Goal: Obtain resource: Download file/media

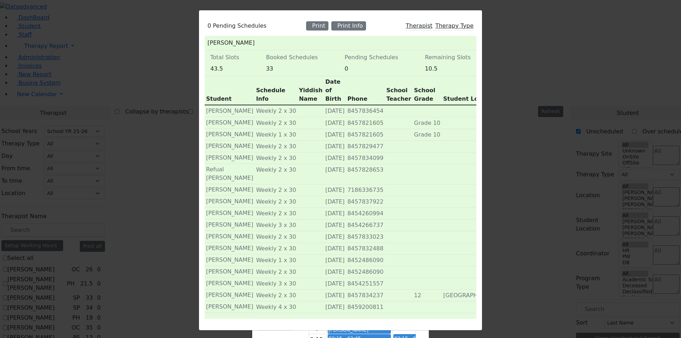
select select "212"
click at [325, 31] on div "Print" at bounding box center [317, 25] width 22 height 9
click at [323, 31] on div "Print" at bounding box center [317, 25] width 22 height 9
click at [350, 31] on div "Print Info" at bounding box center [349, 25] width 35 height 9
click at [327, 31] on div "Print" at bounding box center [317, 25] width 22 height 9
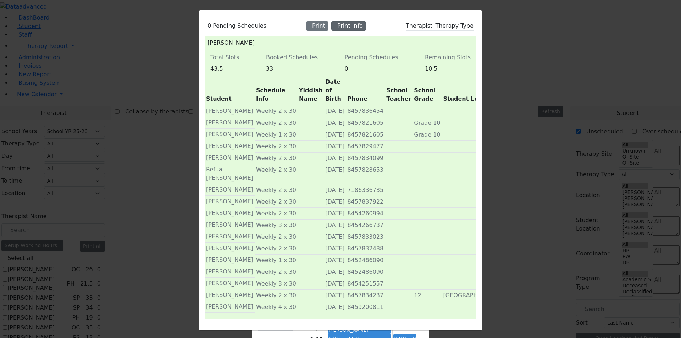
click at [345, 31] on div "Print Info" at bounding box center [349, 25] width 35 height 9
click at [591, 105] on div "0 Pending Schedules Print Print Info Therapist Therapy Type Asok Pradeep Total …" at bounding box center [340, 169] width 681 height 338
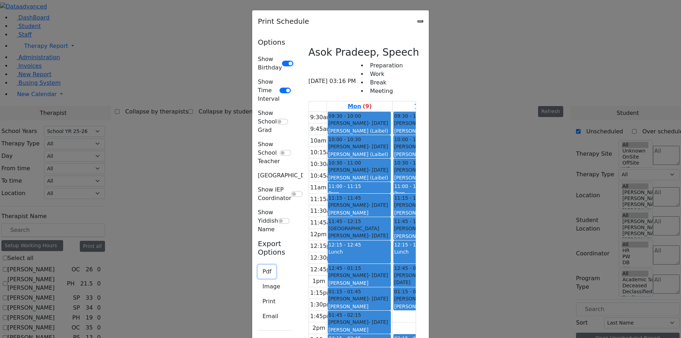
click at [258, 265] on button "Pdf" at bounding box center [267, 271] width 18 height 13
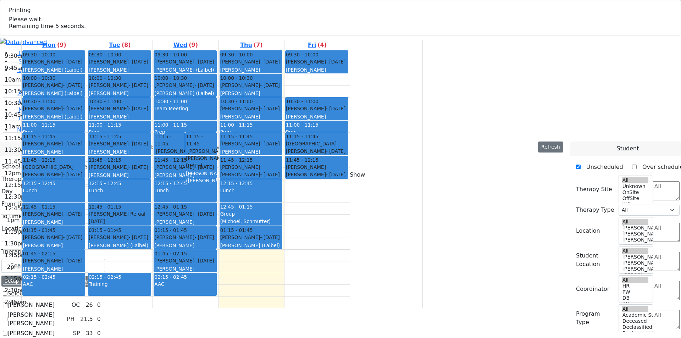
select select "212"
